Goal: Information Seeking & Learning: Learn about a topic

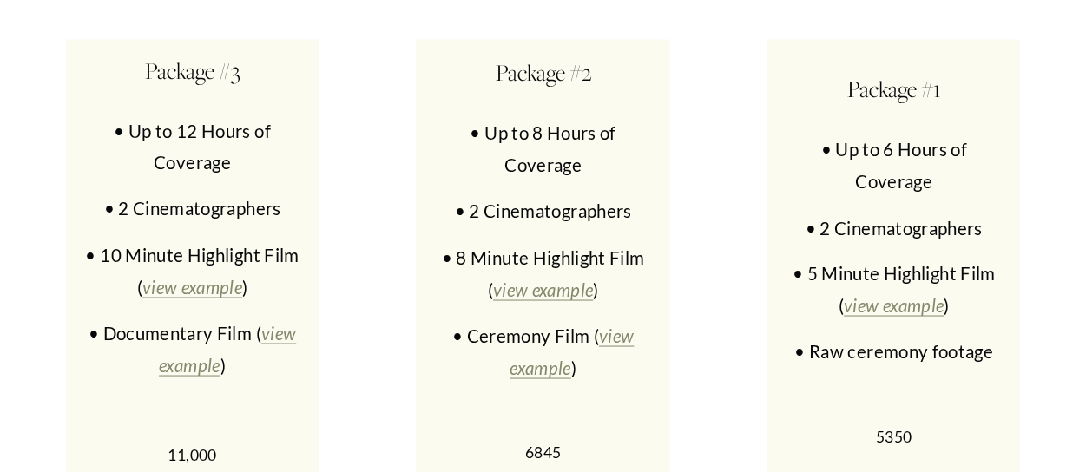
scroll to position [7912, 0]
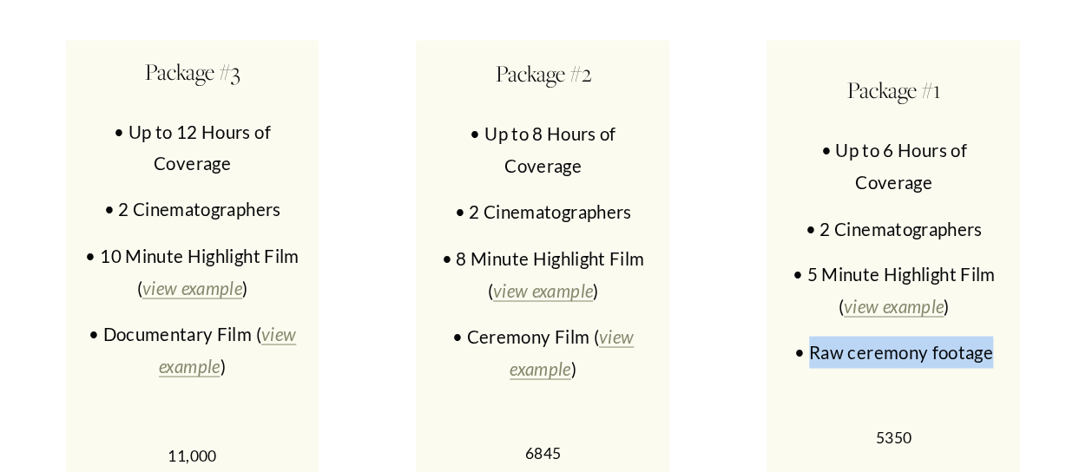
drag, startPoint x: 994, startPoint y: 311, endPoint x: 809, endPoint y: 315, distance: 184.9
click at [809, 336] on p "• Raw ceremony footage" at bounding box center [893, 352] width 223 height 32
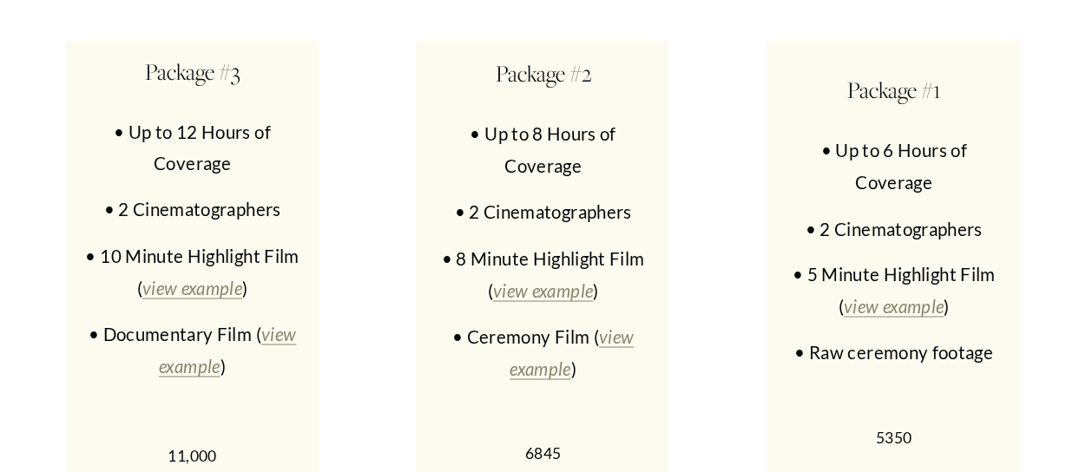
click at [766, 328] on div "Package #1 • Up to 6 Hours of Coverage • 2 Cinematographers • 5 Minute Highligh…" at bounding box center [892, 262] width 253 height 444
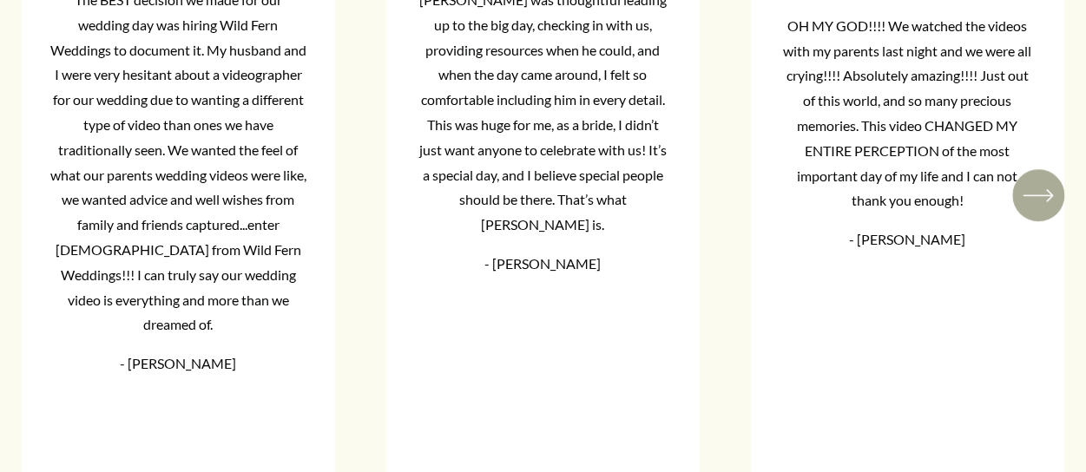
scroll to position [10999, 0]
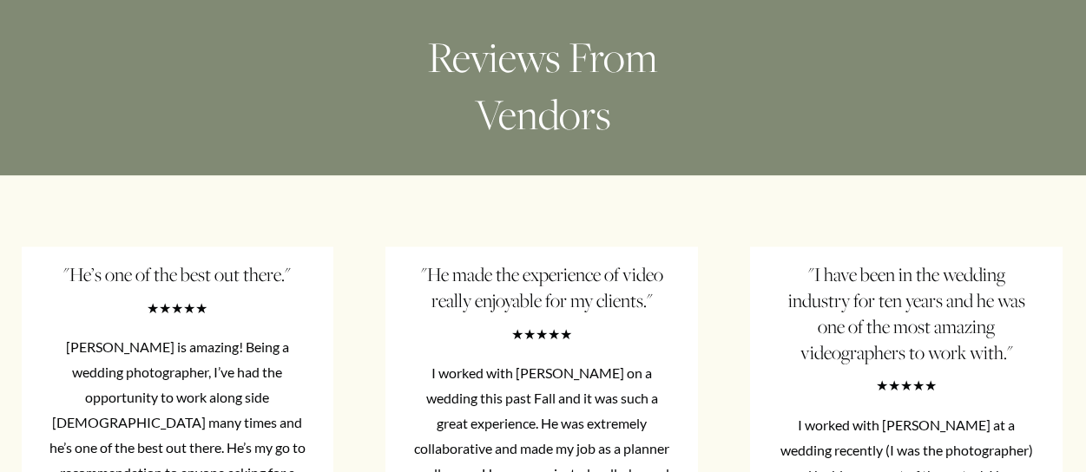
drag, startPoint x: 421, startPoint y: 352, endPoint x: 442, endPoint y: 282, distance: 73.3
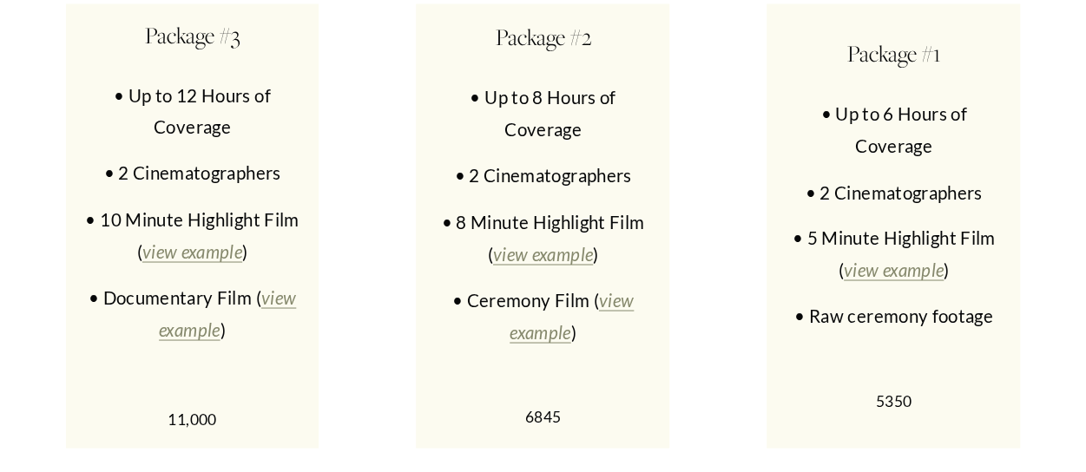
scroll to position [7950, 0]
click at [887, 258] on em "view example" at bounding box center [894, 268] width 100 height 21
click at [561, 242] on em "view example" at bounding box center [543, 252] width 100 height 21
